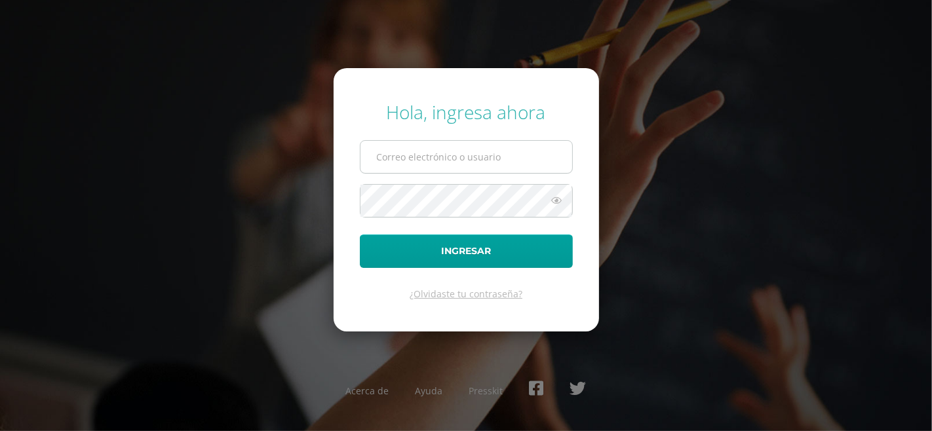
click at [429, 162] on input "text" at bounding box center [466, 157] width 212 height 32
type input "ligiacatalan@osoriosandoval.edu.gt"
click at [360, 235] on button "Ingresar" at bounding box center [466, 251] width 213 height 33
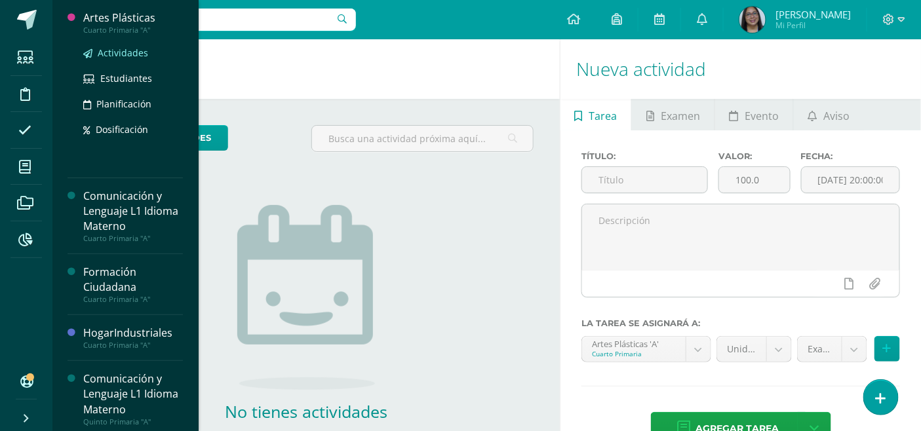
click at [112, 51] on span "Actividades" at bounding box center [123, 53] width 50 height 12
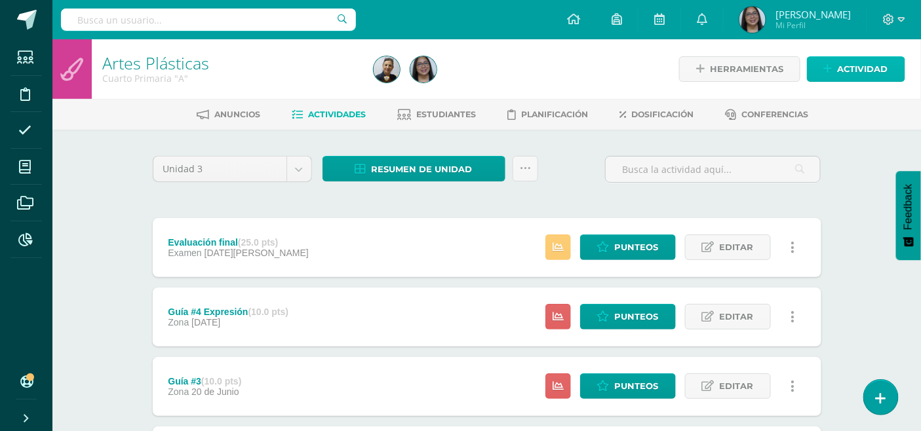
click at [828, 56] on link "Actividad" at bounding box center [856, 69] width 98 height 26
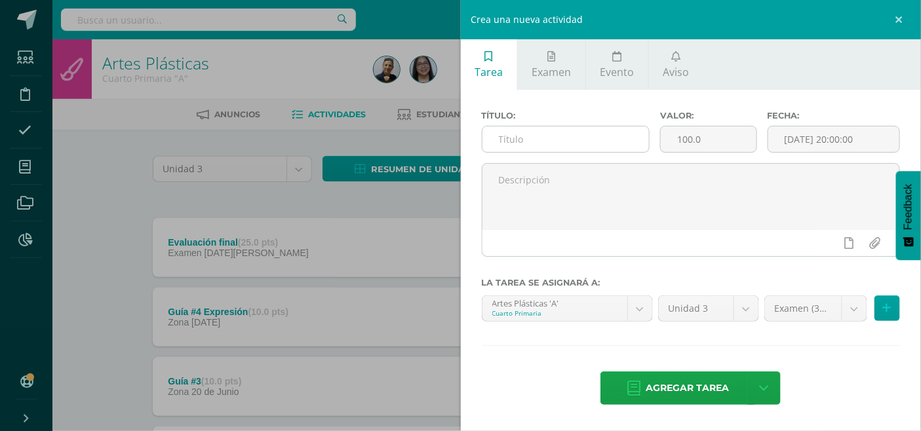
click at [505, 138] on input "text" at bounding box center [565, 139] width 167 height 26
type input "Guía #5 Expresión"
type input "10"
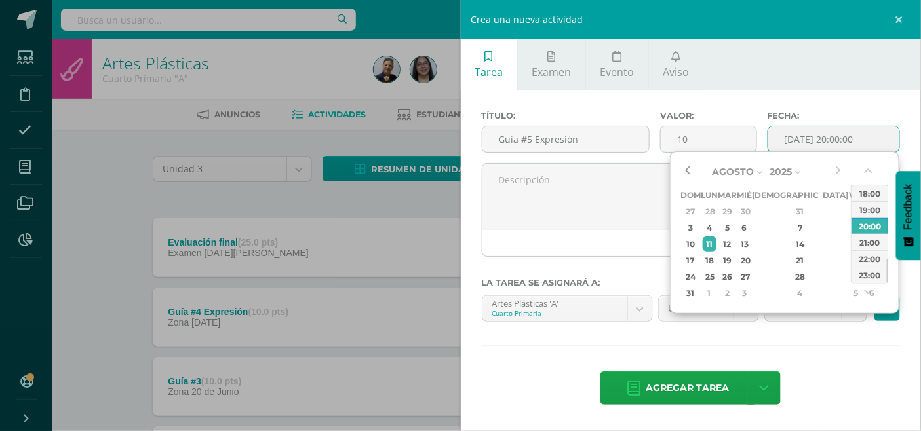
click at [683, 172] on button "button" at bounding box center [686, 172] width 13 height 20
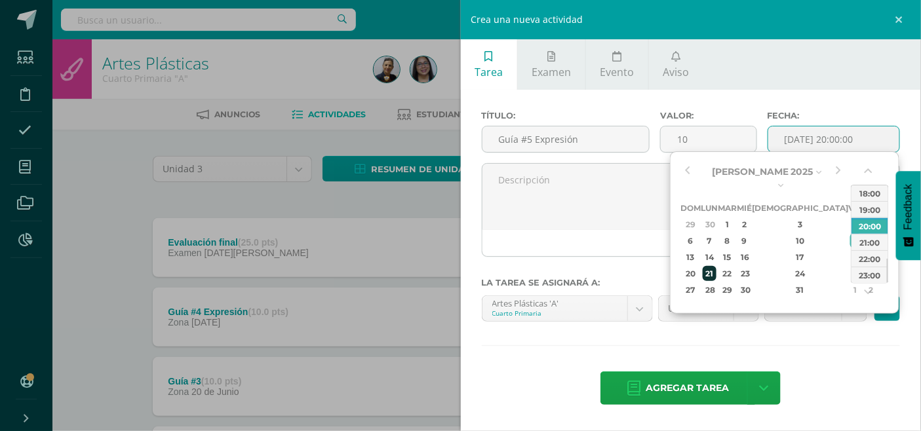
click at [716, 266] on div "21" at bounding box center [710, 273] width 14 height 15
click at [867, 197] on div "13:00" at bounding box center [869, 203] width 37 height 16
type input "2025-07-21 13:00"
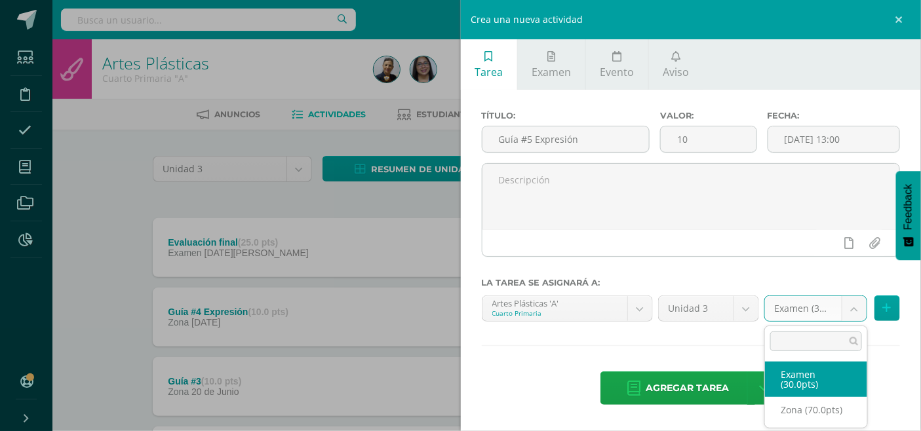
click at [860, 310] on body "Estudiantes Disciplina Asistencia Mis cursos Archivos Reportes Soporte Ayuda Re…" at bounding box center [460, 321] width 921 height 642
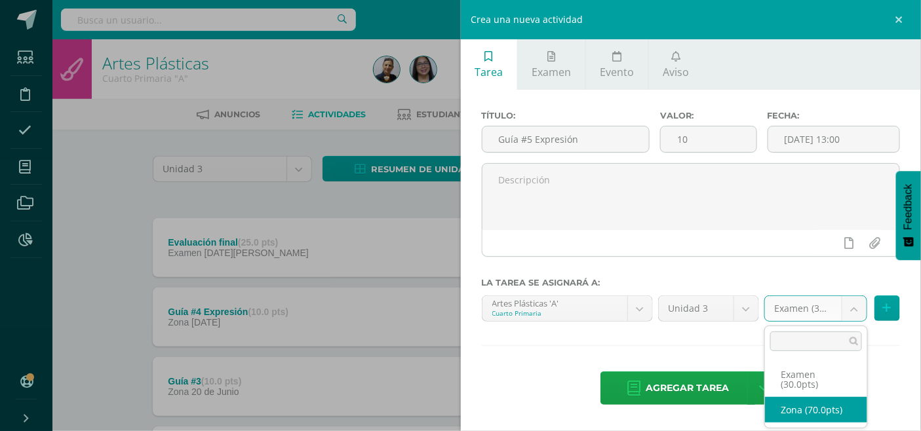
select select "120576"
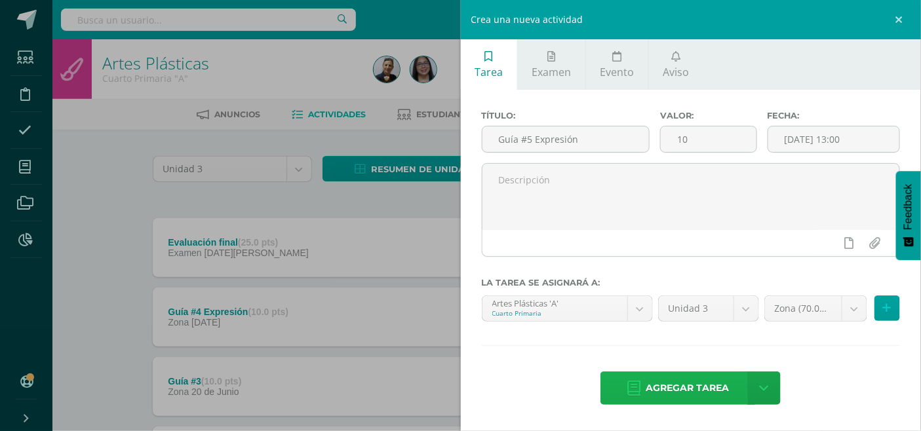
click at [709, 400] on span "Agregar tarea" at bounding box center [686, 388] width 83 height 32
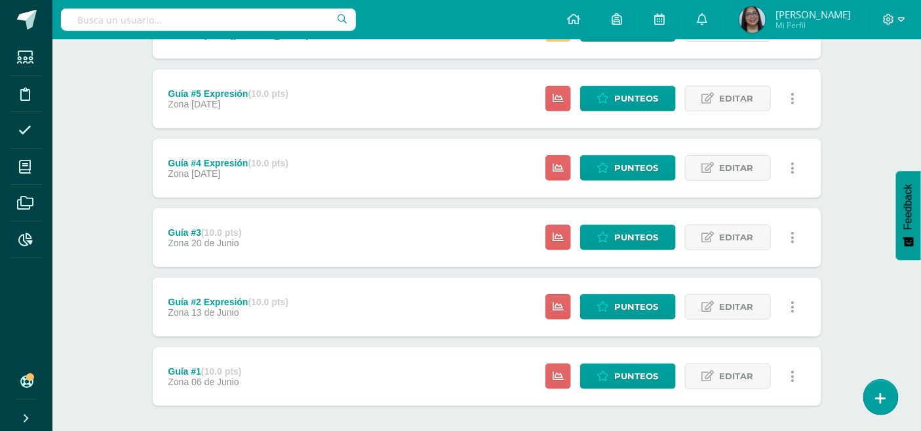
scroll to position [279, 0]
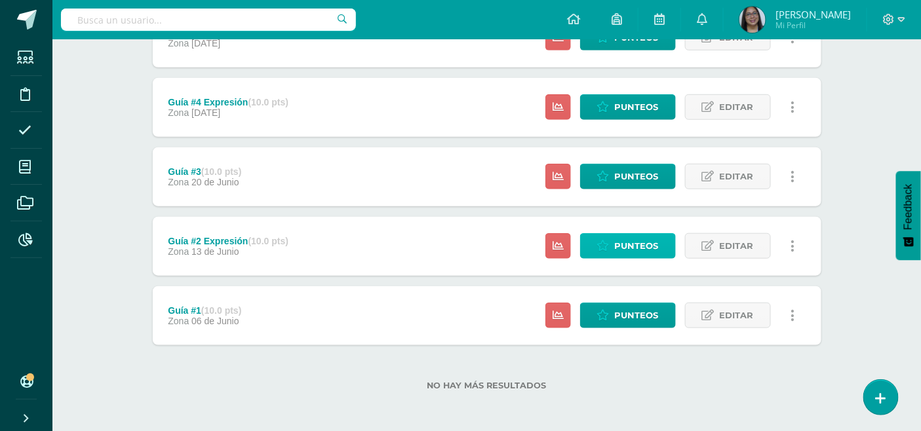
click at [606, 244] on icon at bounding box center [603, 246] width 12 height 11
click at [752, 250] on link "Editar" at bounding box center [728, 246] width 86 height 26
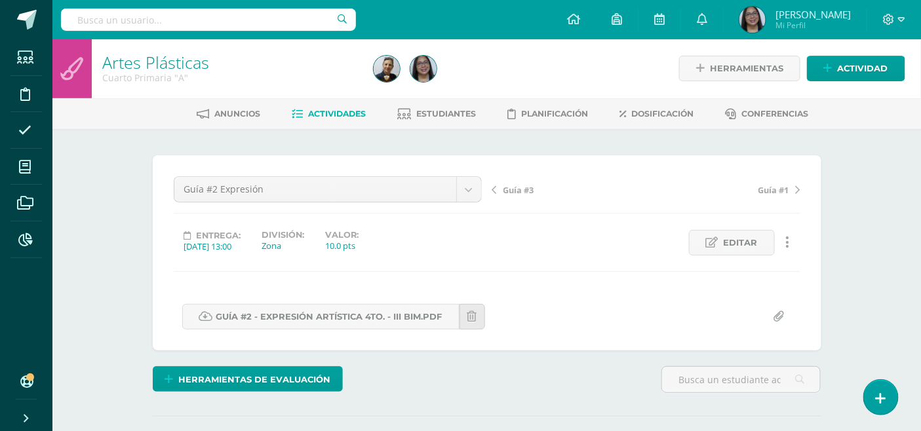
scroll to position [1, 0]
click at [349, 313] on link "Guía #2 - Expresión Artística 4to. - III Bim.pdf" at bounding box center [320, 316] width 277 height 26
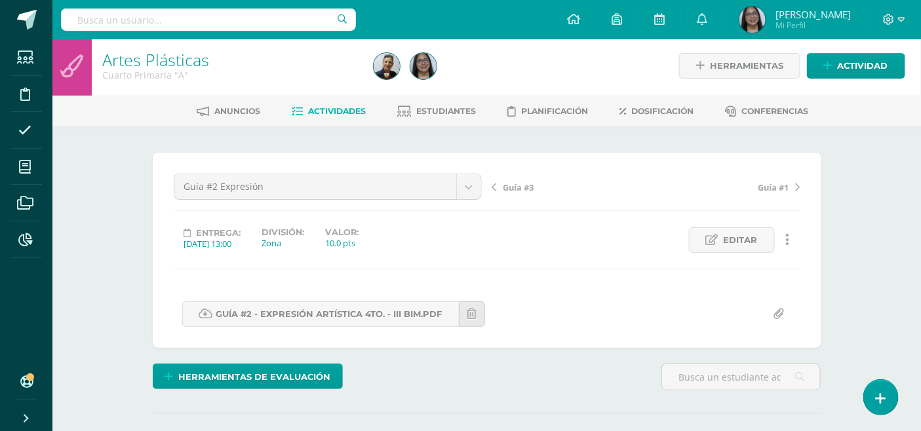
scroll to position [4, 0]
click at [349, 106] on span "Actividades" at bounding box center [337, 111] width 58 height 10
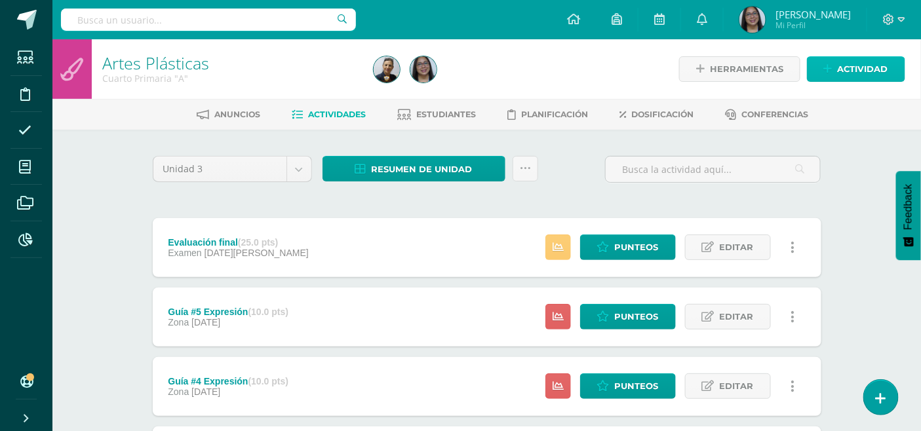
click at [874, 69] on span "Actividad" at bounding box center [863, 69] width 50 height 24
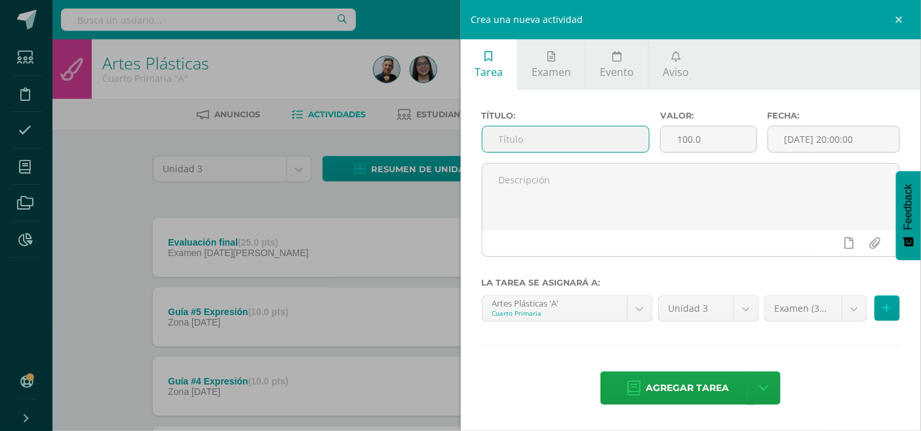
click at [486, 151] on input "text" at bounding box center [565, 139] width 167 height 26
type input "Guía #6"
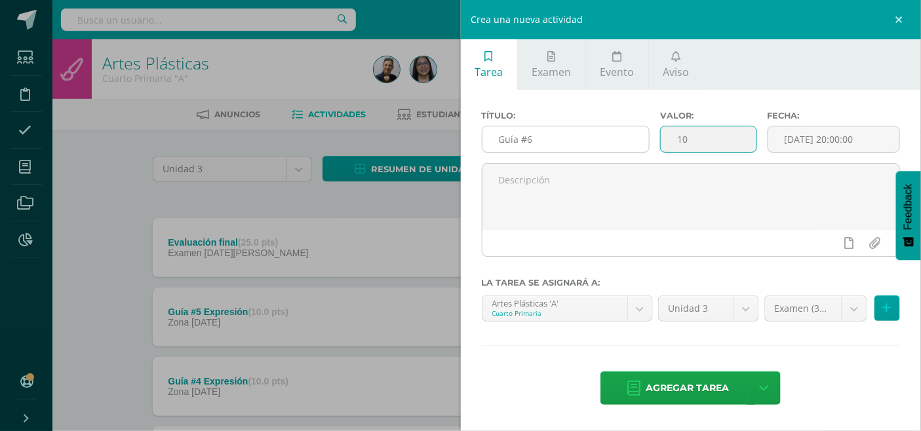
type input "10"
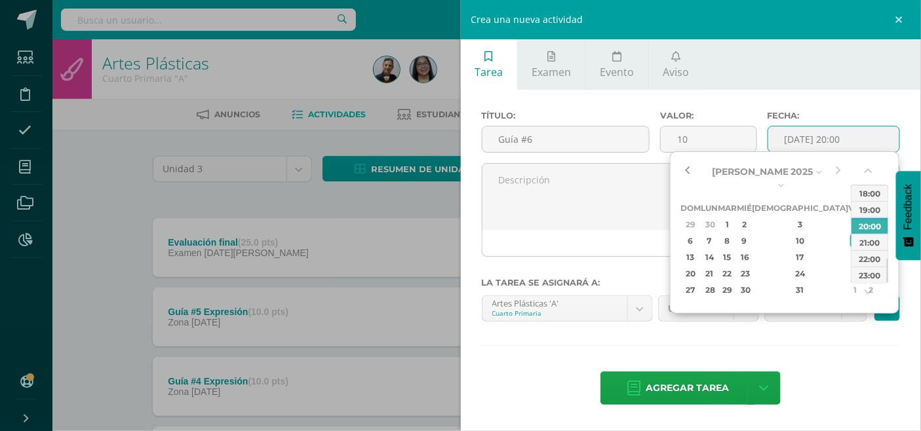
click at [685, 166] on button "button" at bounding box center [686, 172] width 13 height 20
click at [716, 283] on div "28" at bounding box center [710, 289] width 14 height 15
click at [866, 206] on div "12:00" at bounding box center [869, 199] width 37 height 16
type input "2025-07-28 12:00"
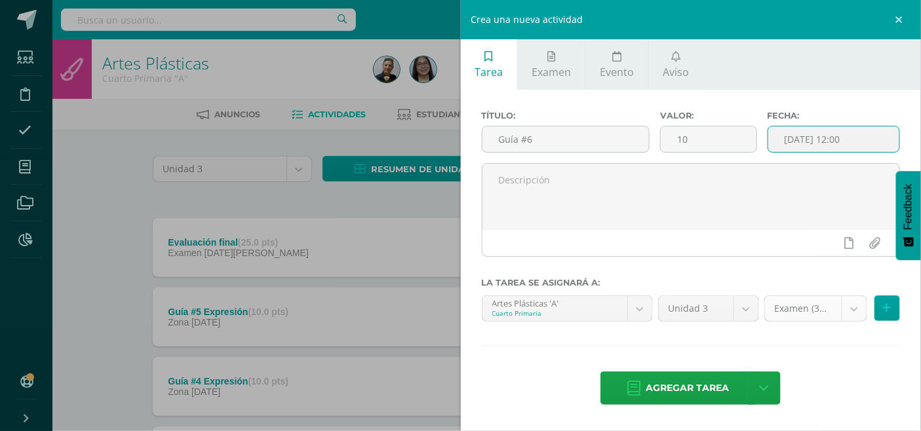
click at [833, 305] on body "Estudiantes Disciplina Asistencia Mis cursos Archivos Reportes Soporte Ayuda Re…" at bounding box center [460, 356] width 921 height 712
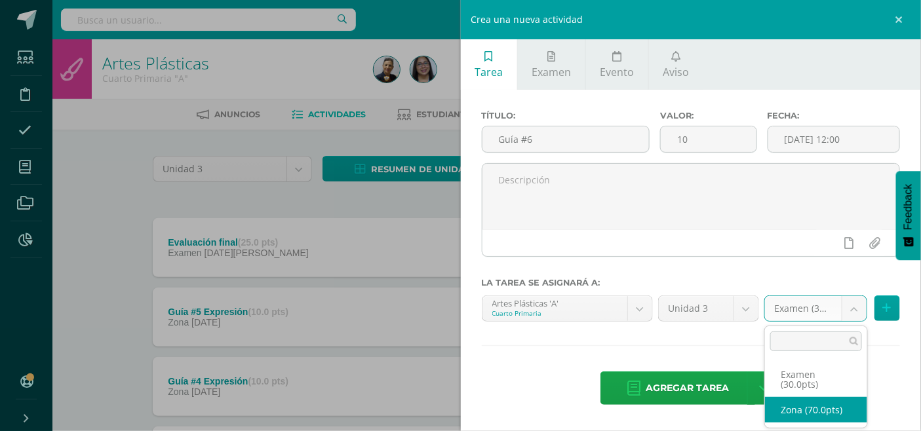
select select "120576"
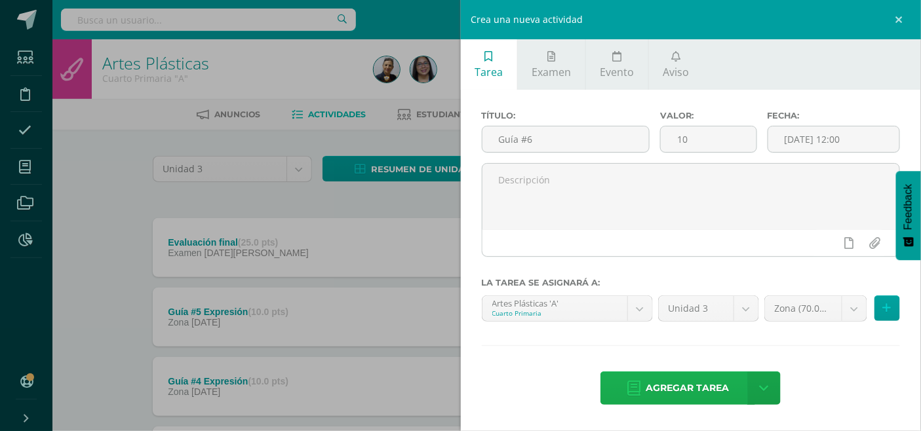
click at [640, 391] on icon at bounding box center [633, 388] width 13 height 14
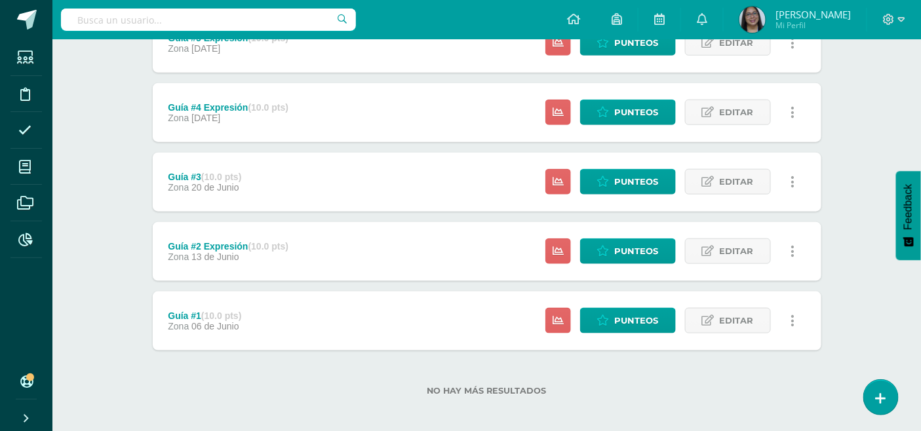
scroll to position [349, 0]
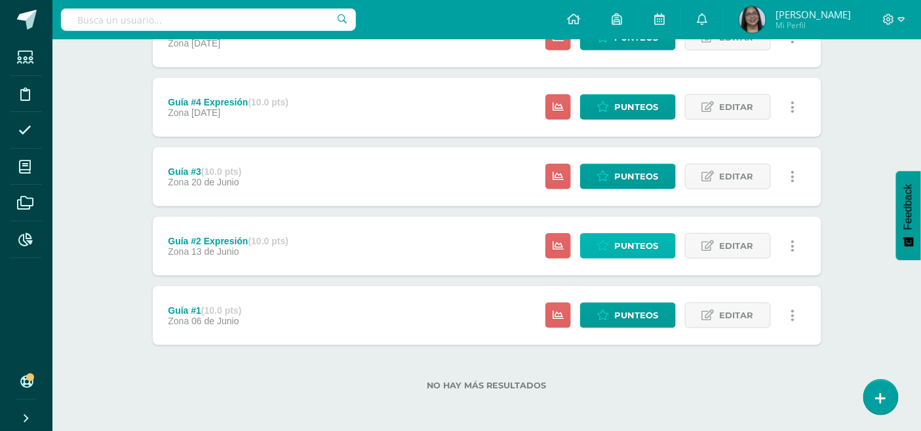
click at [627, 239] on span "Punteos" at bounding box center [637, 246] width 44 height 24
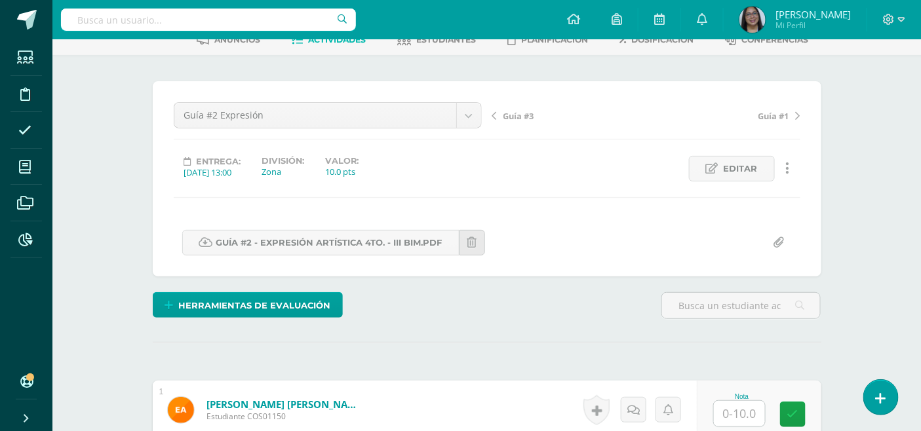
scroll to position [147, 0]
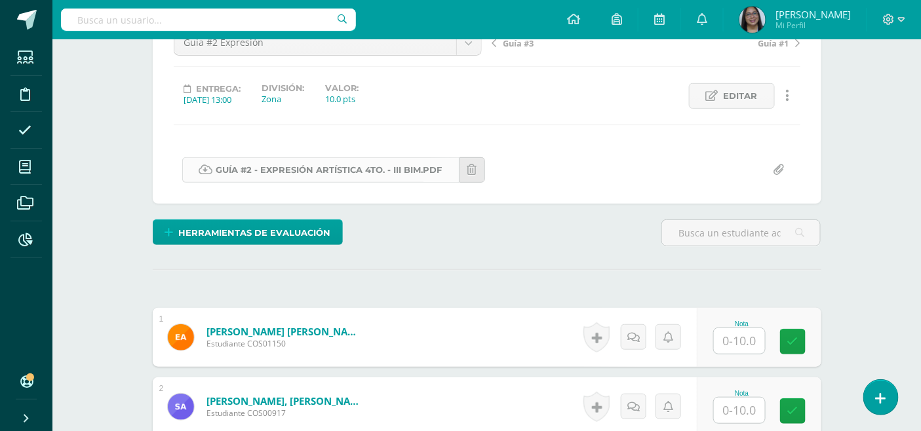
click at [280, 164] on link "Guía #2 - Expresión Artística 4to. - III Bim.pdf" at bounding box center [320, 170] width 277 height 26
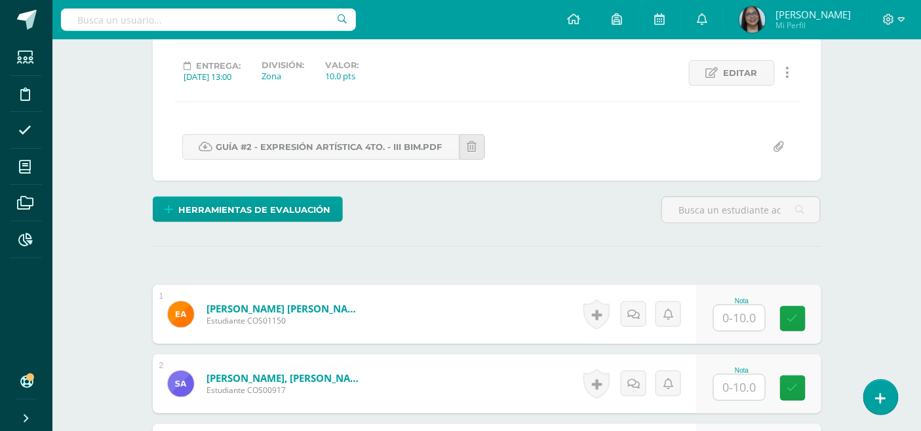
scroll to position [171, 0]
click at [747, 316] on input "text" at bounding box center [739, 318] width 51 height 26
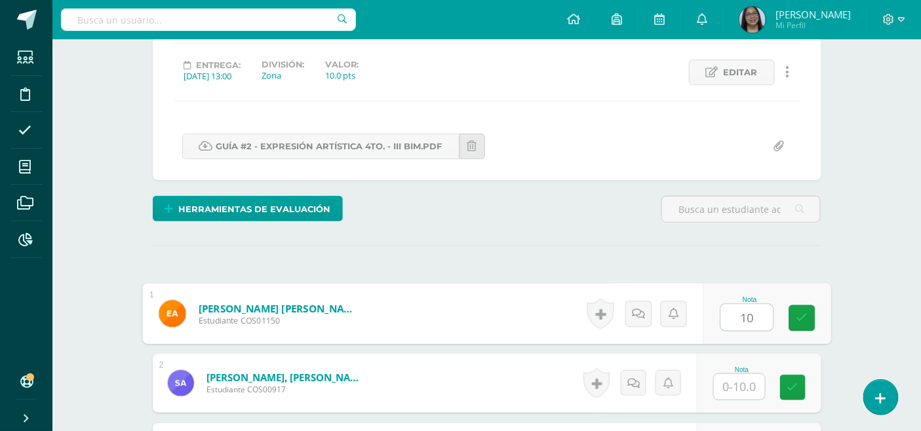
type input "10"
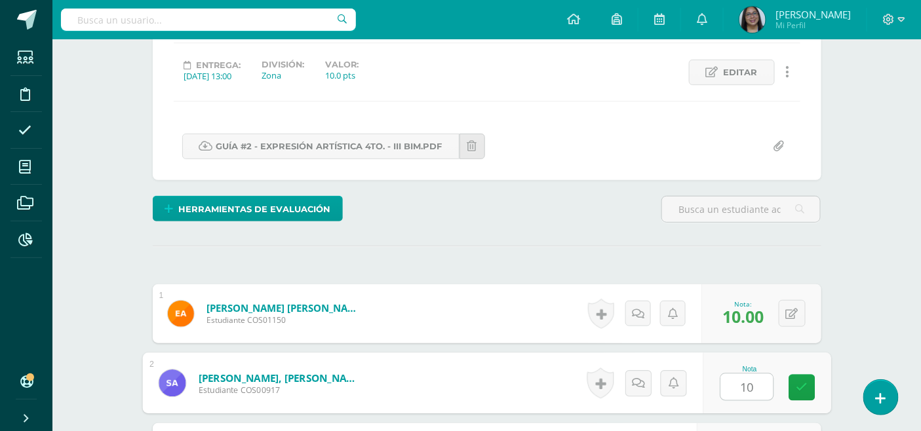
type input "10"
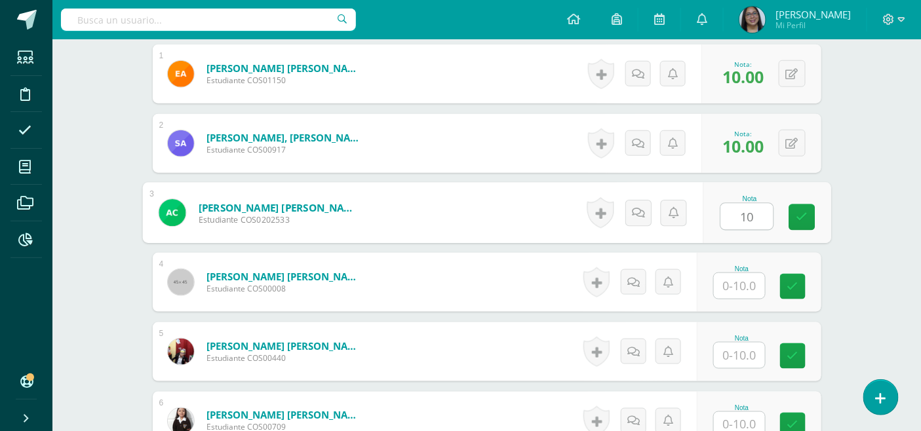
type input "10"
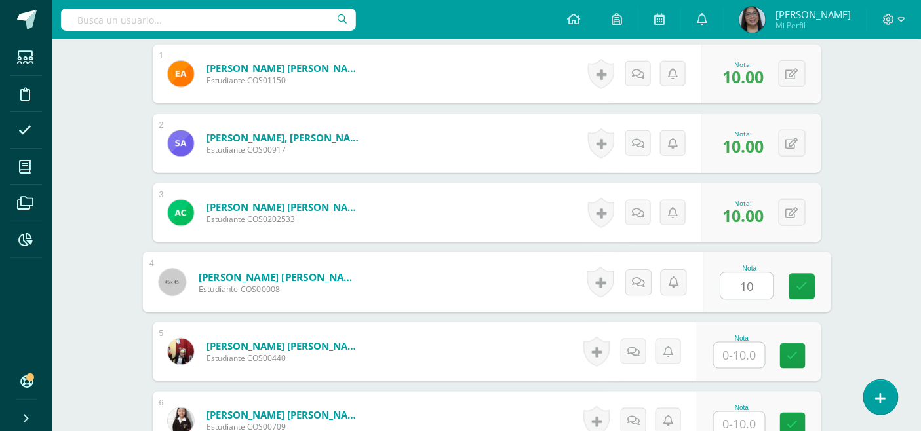
type input "10"
click at [889, 12] on div at bounding box center [894, 19] width 54 height 39
click at [887, 24] on icon at bounding box center [889, 20] width 12 height 12
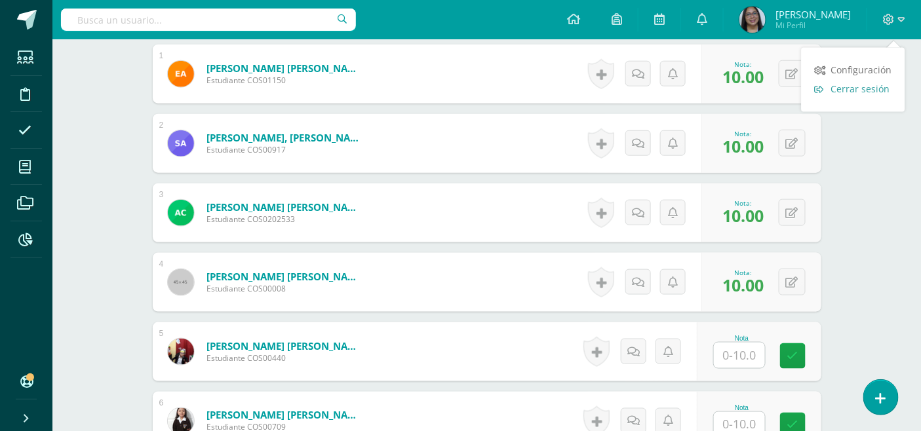
click at [849, 93] on span "Cerrar sesión" at bounding box center [860, 89] width 59 height 12
